Goal: Task Accomplishment & Management: Manage account settings

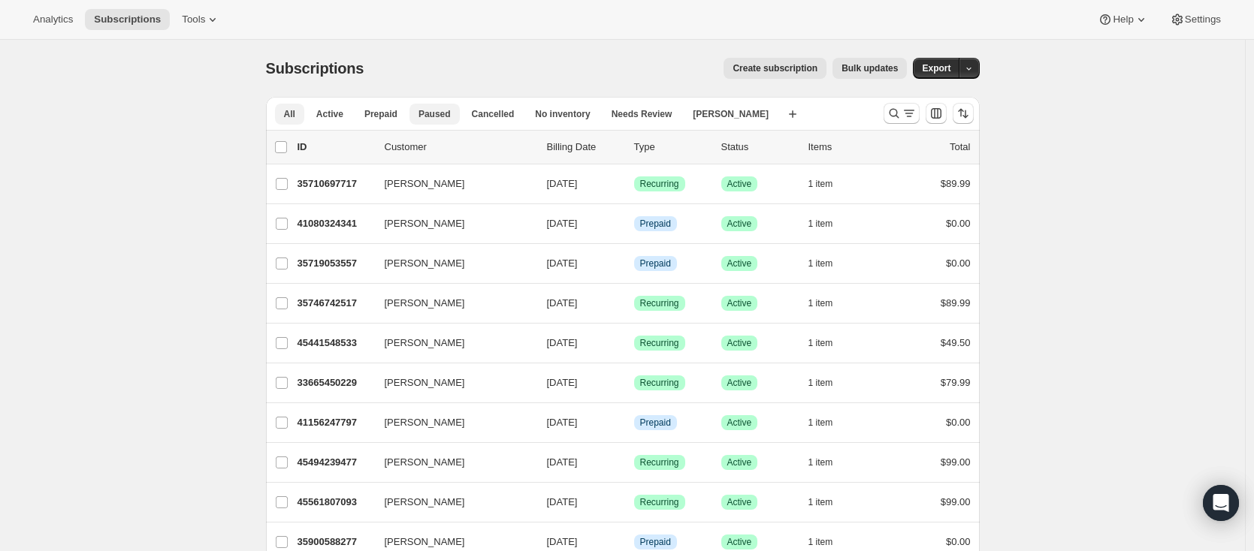
click at [449, 117] on span "Paused" at bounding box center [434, 114] width 32 height 12
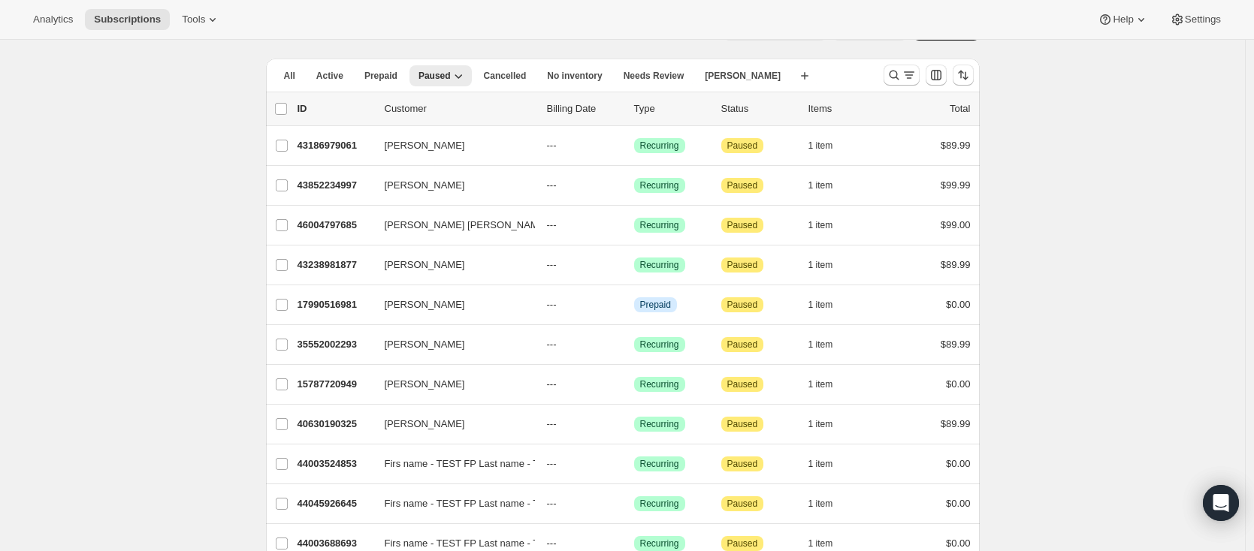
scroll to position [35, 0]
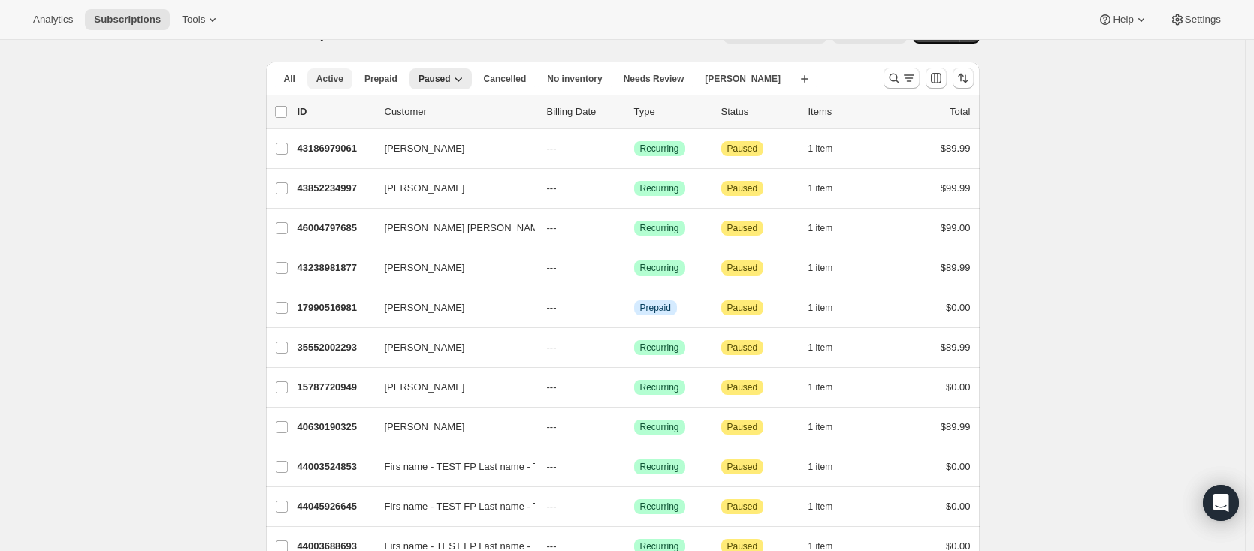
click at [327, 75] on span "Active" at bounding box center [329, 79] width 27 height 12
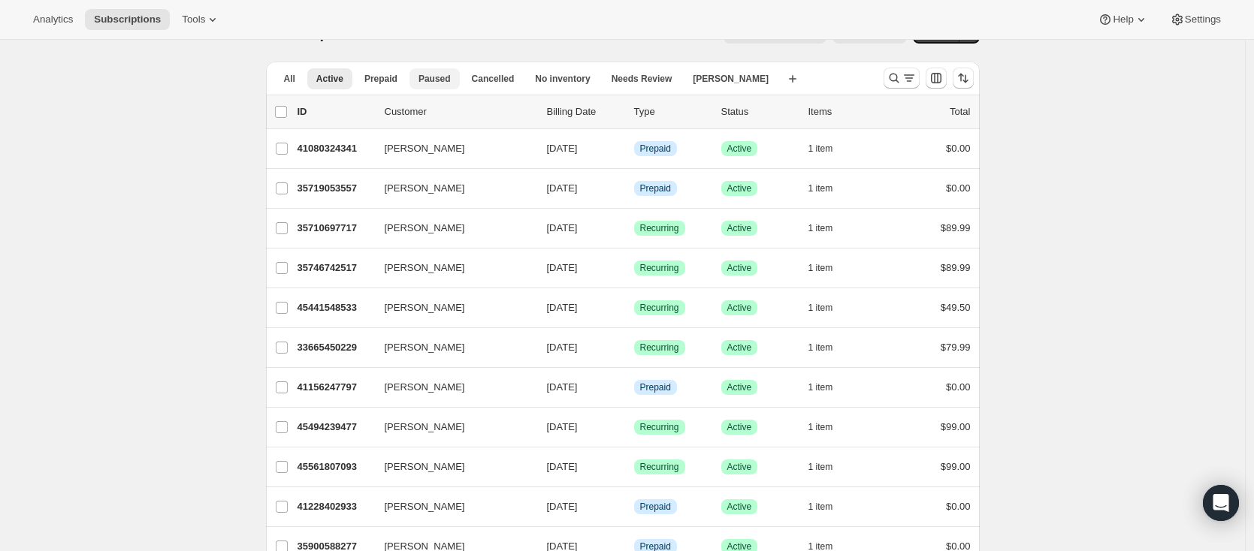
click at [441, 81] on span "Paused" at bounding box center [434, 79] width 32 height 12
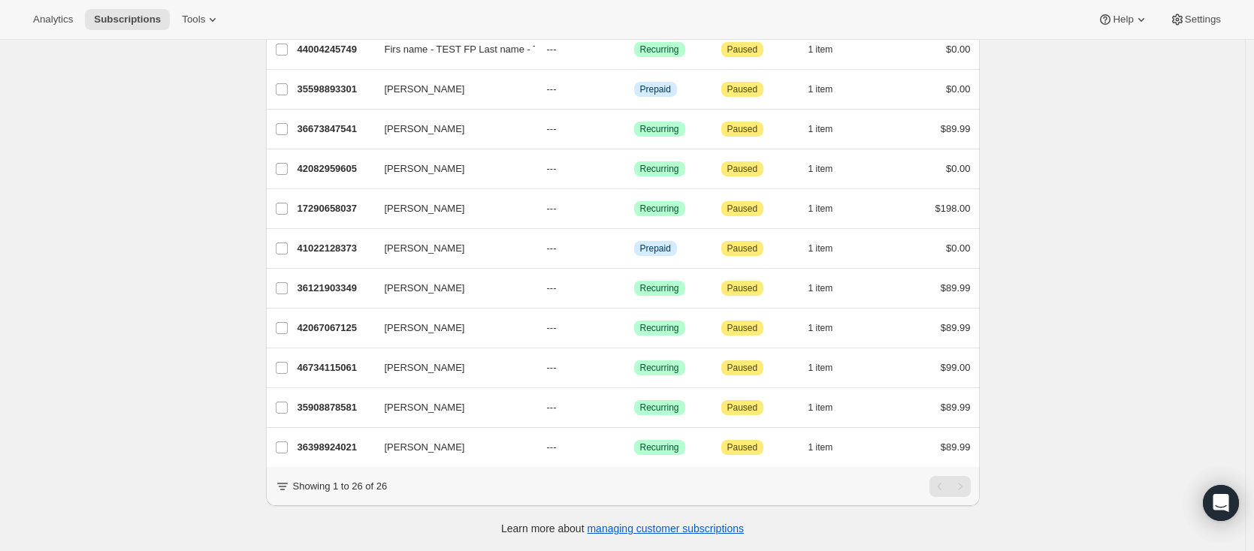
scroll to position [0, 0]
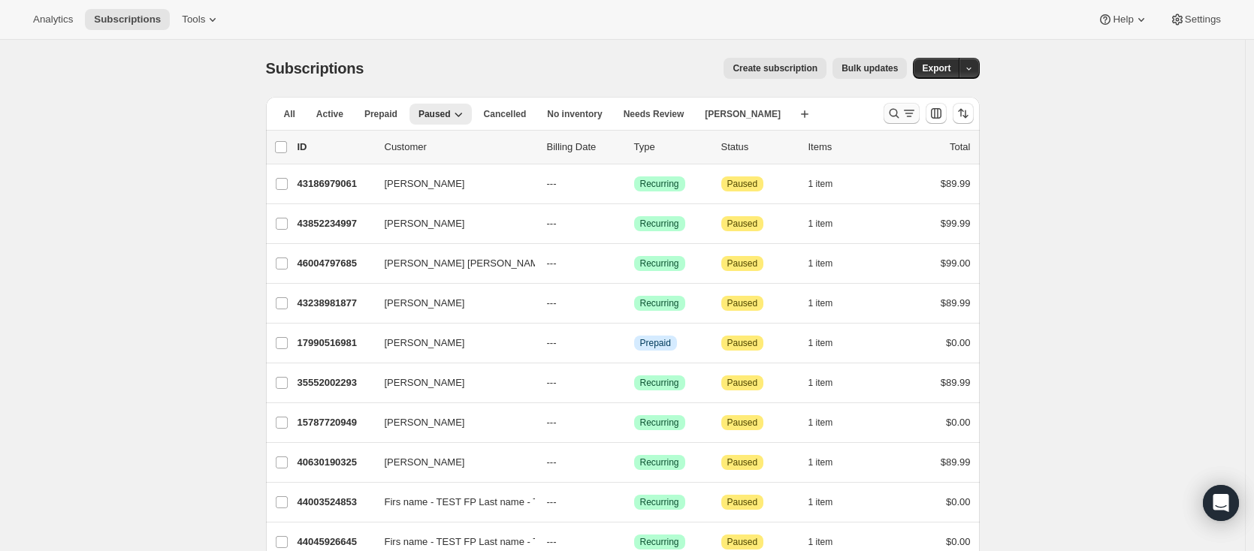
click at [895, 108] on icon "Search and filter results" at bounding box center [893, 113] width 15 height 15
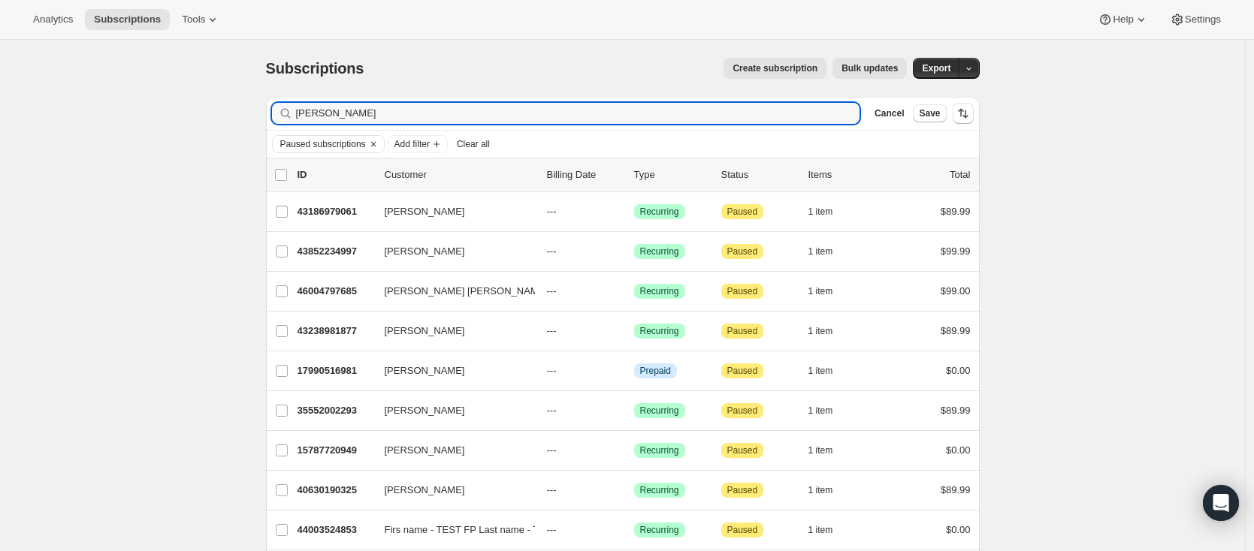
type input "[PERSON_NAME]"
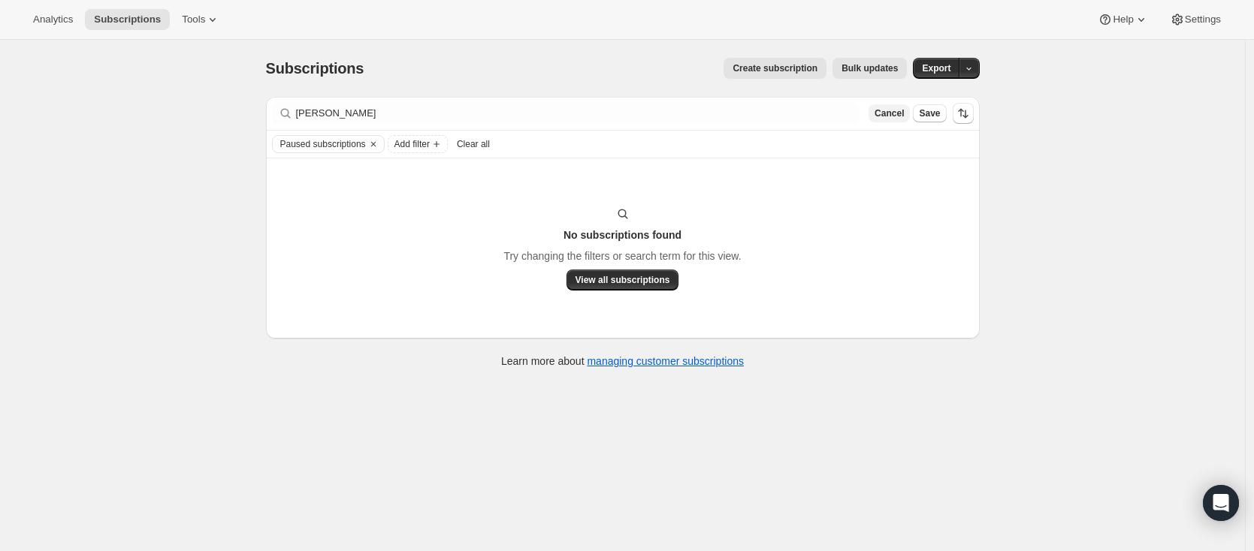
click at [899, 113] on span "Cancel" at bounding box center [888, 113] width 29 height 12
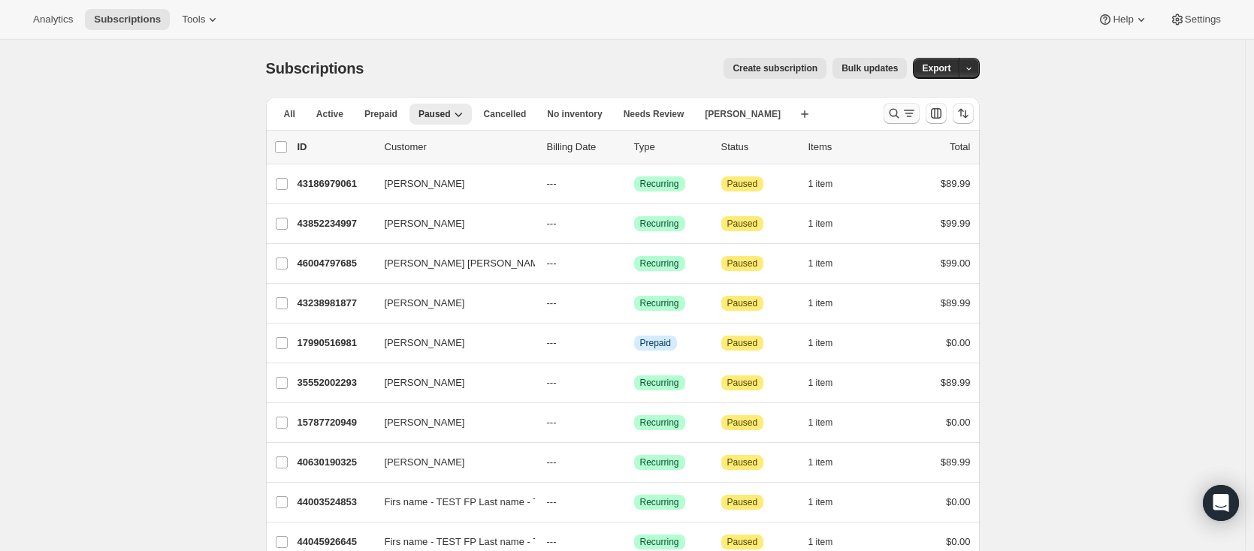
click at [893, 110] on icon "Search and filter results" at bounding box center [893, 113] width 15 height 15
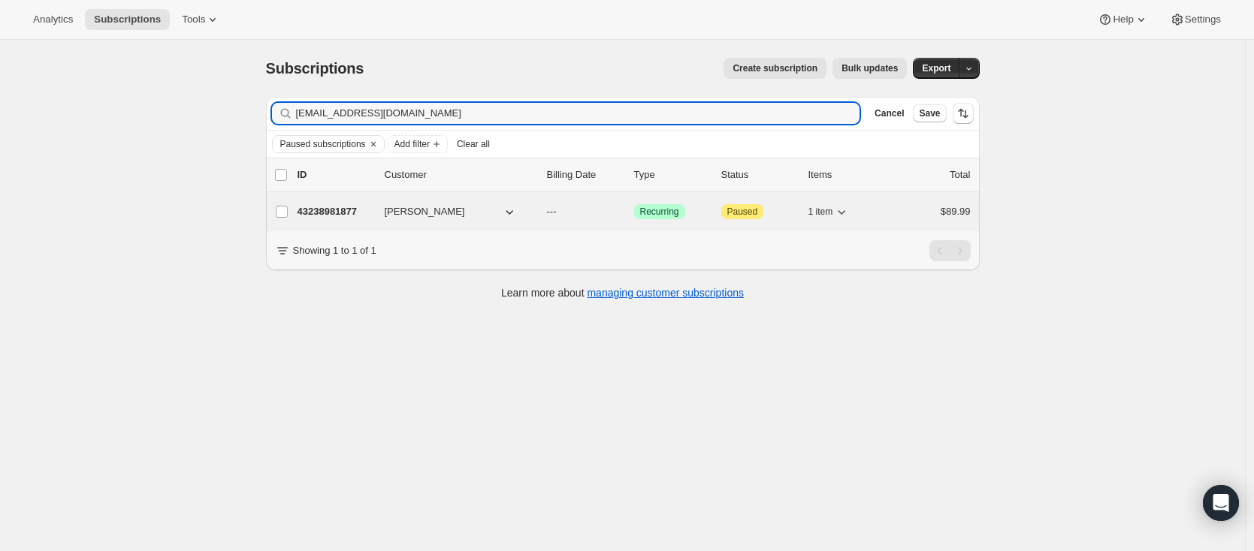
type input "[EMAIL_ADDRESS][DOMAIN_NAME]"
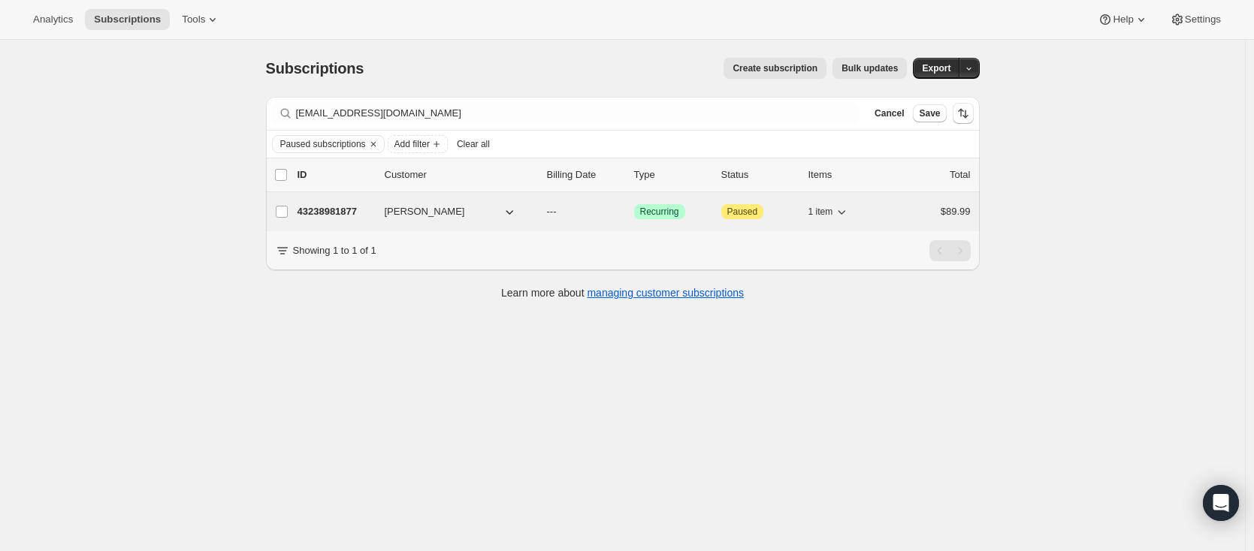
click at [350, 210] on p "43238981877" at bounding box center [334, 211] width 75 height 15
